Goal: Navigation & Orientation: Go to known website

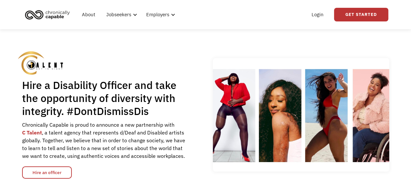
click at [47, 13] on img "home" at bounding box center [47, 14] width 49 height 14
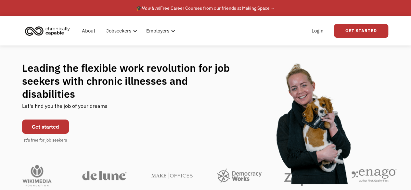
click at [54, 30] on img "home" at bounding box center [47, 31] width 49 height 14
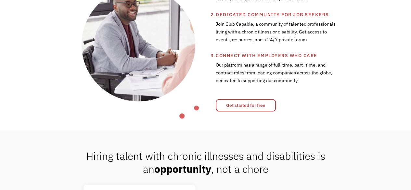
scroll to position [269, 0]
